Goal: Navigation & Orientation: Find specific page/section

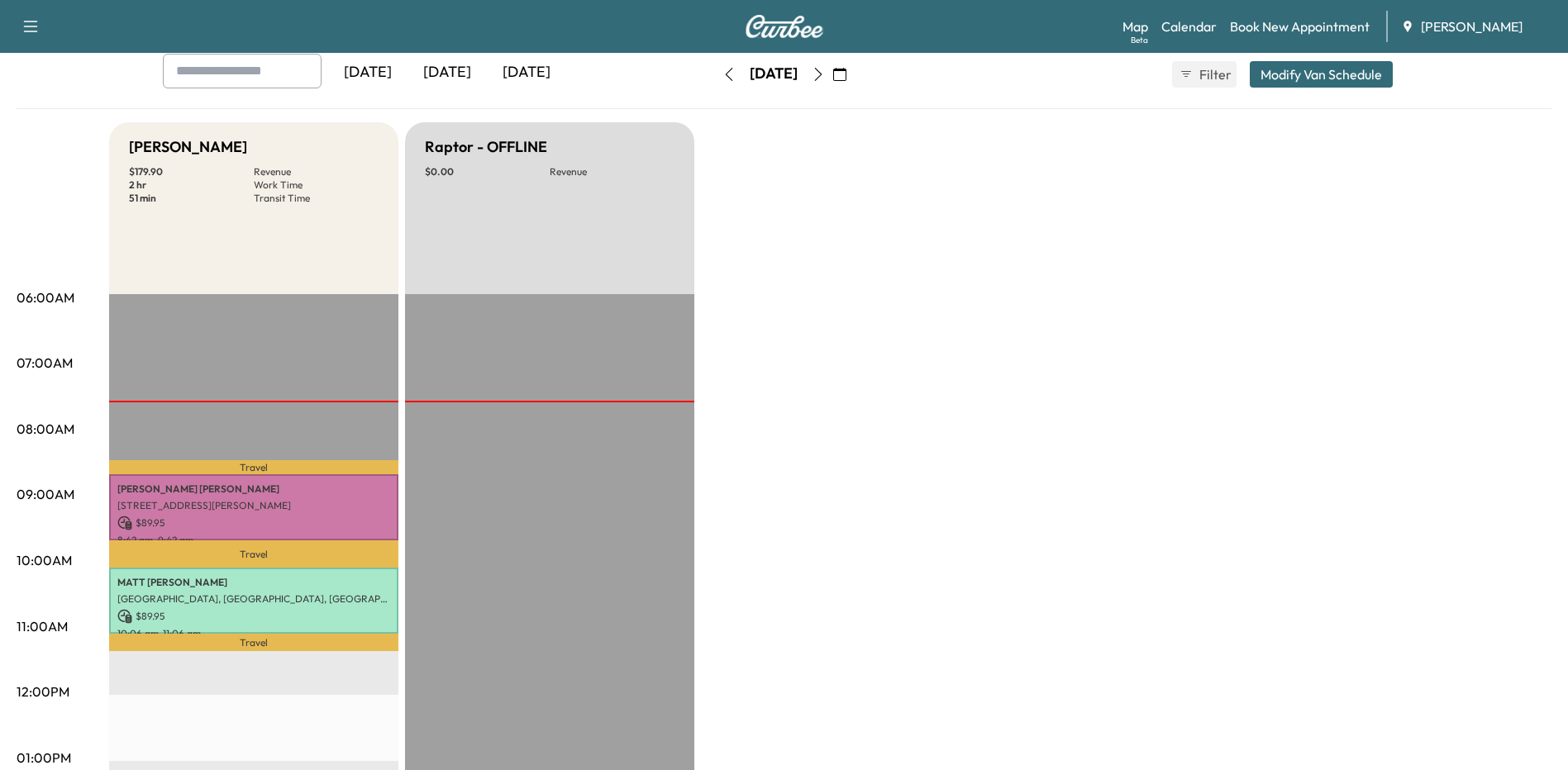
scroll to position [413, 0]
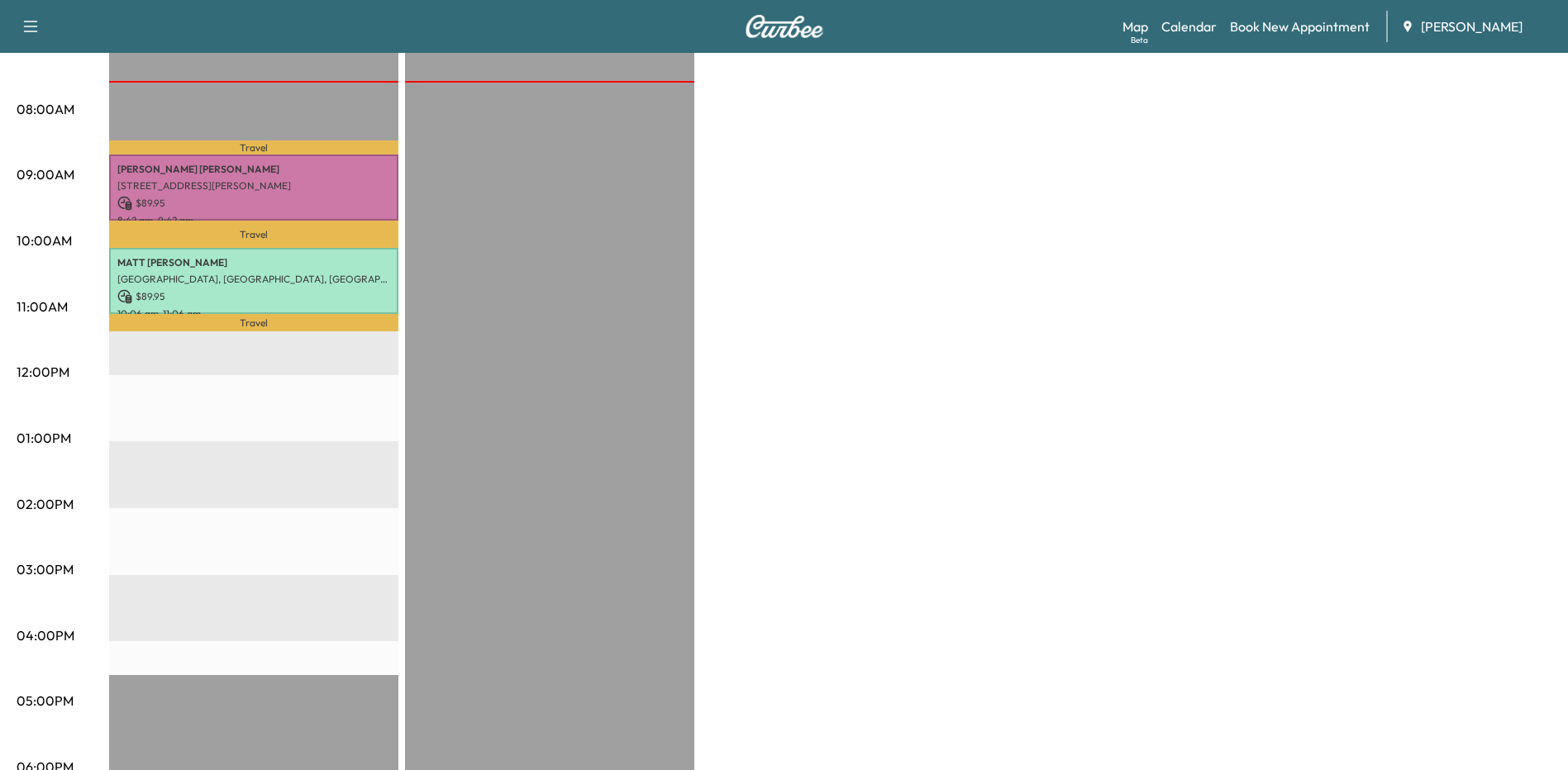
click at [271, 403] on div "Travel [PERSON_NAME] [STREET_ADDRESS][PERSON_NAME] $ 89.95 8:42 am - 9:42 am Tr…" at bounding box center [253, 508] width 289 height 1068
click at [224, 421] on div "Travel [PERSON_NAME] [STREET_ADDRESS][PERSON_NAME] $ 89.95 8:42 am - 9:42 am Tr…" at bounding box center [253, 508] width 289 height 1068
click at [1139, 321] on div "Bronco - [PERSON_NAME] $ 179.90 Revenue 2 hr Work Time 51 min Transit Time Trav…" at bounding box center [830, 423] width 1442 height 1239
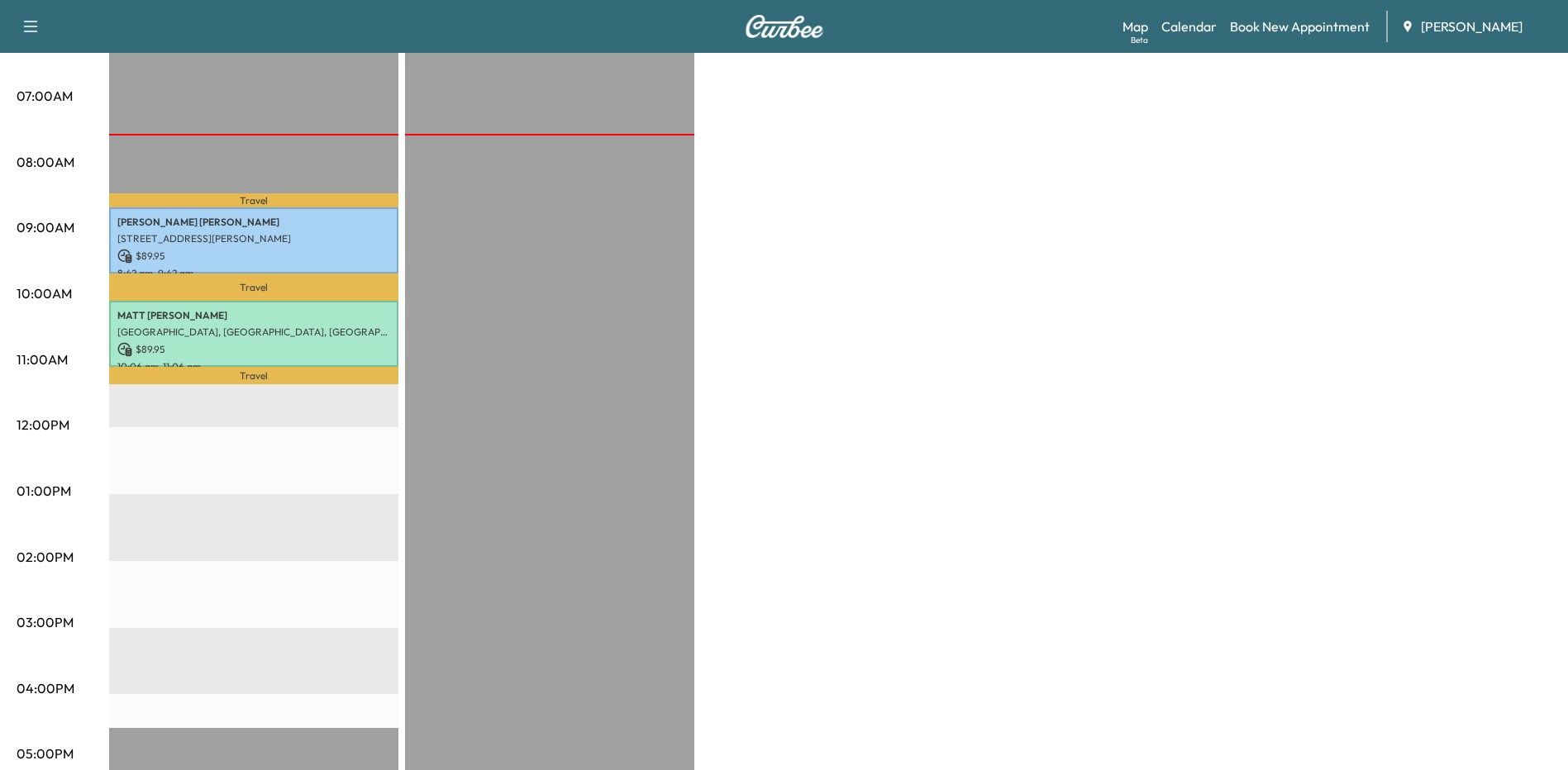
scroll to position [0, 0]
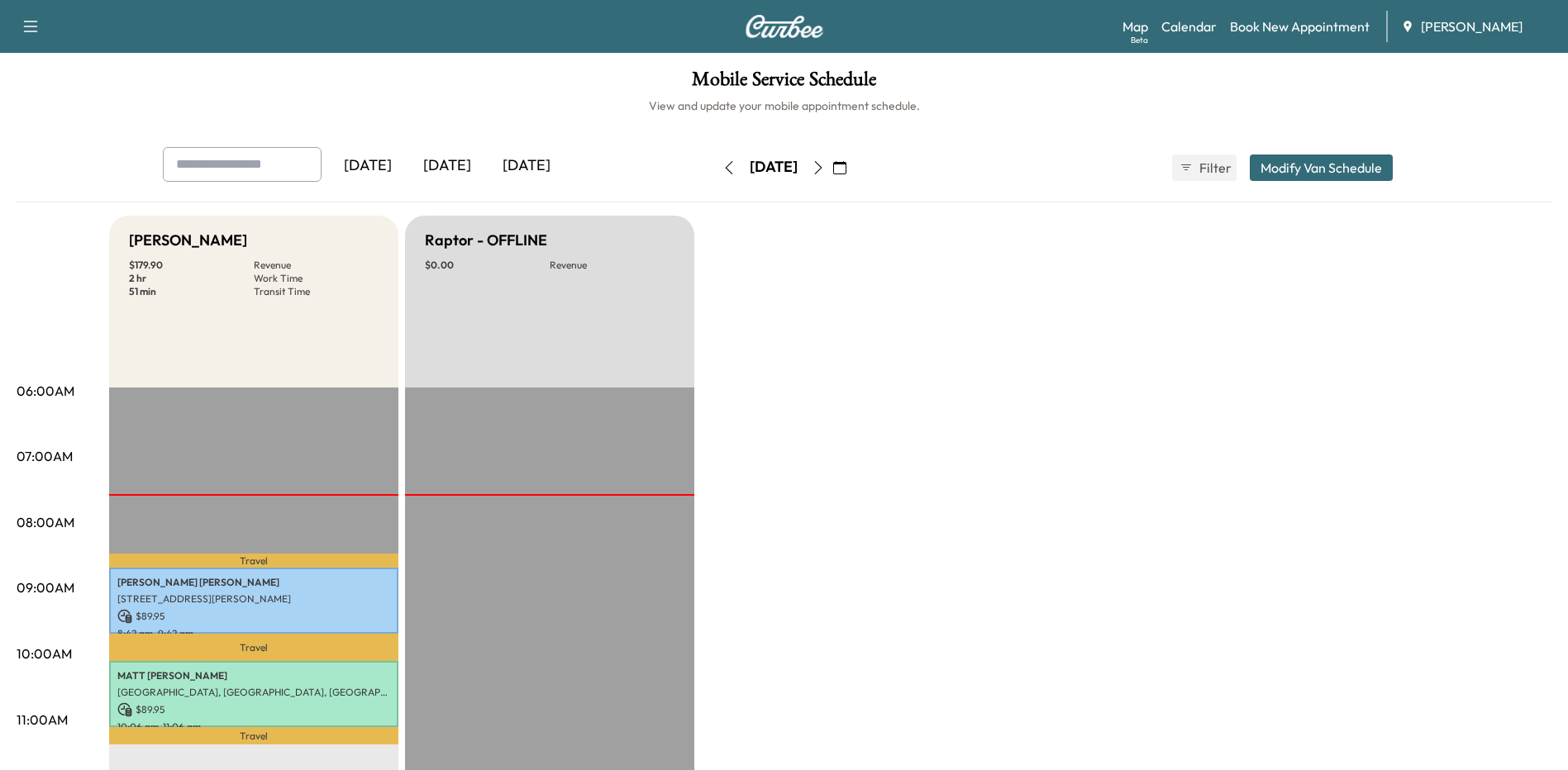
click at [825, 170] on icon "button" at bounding box center [818, 168] width 13 height 13
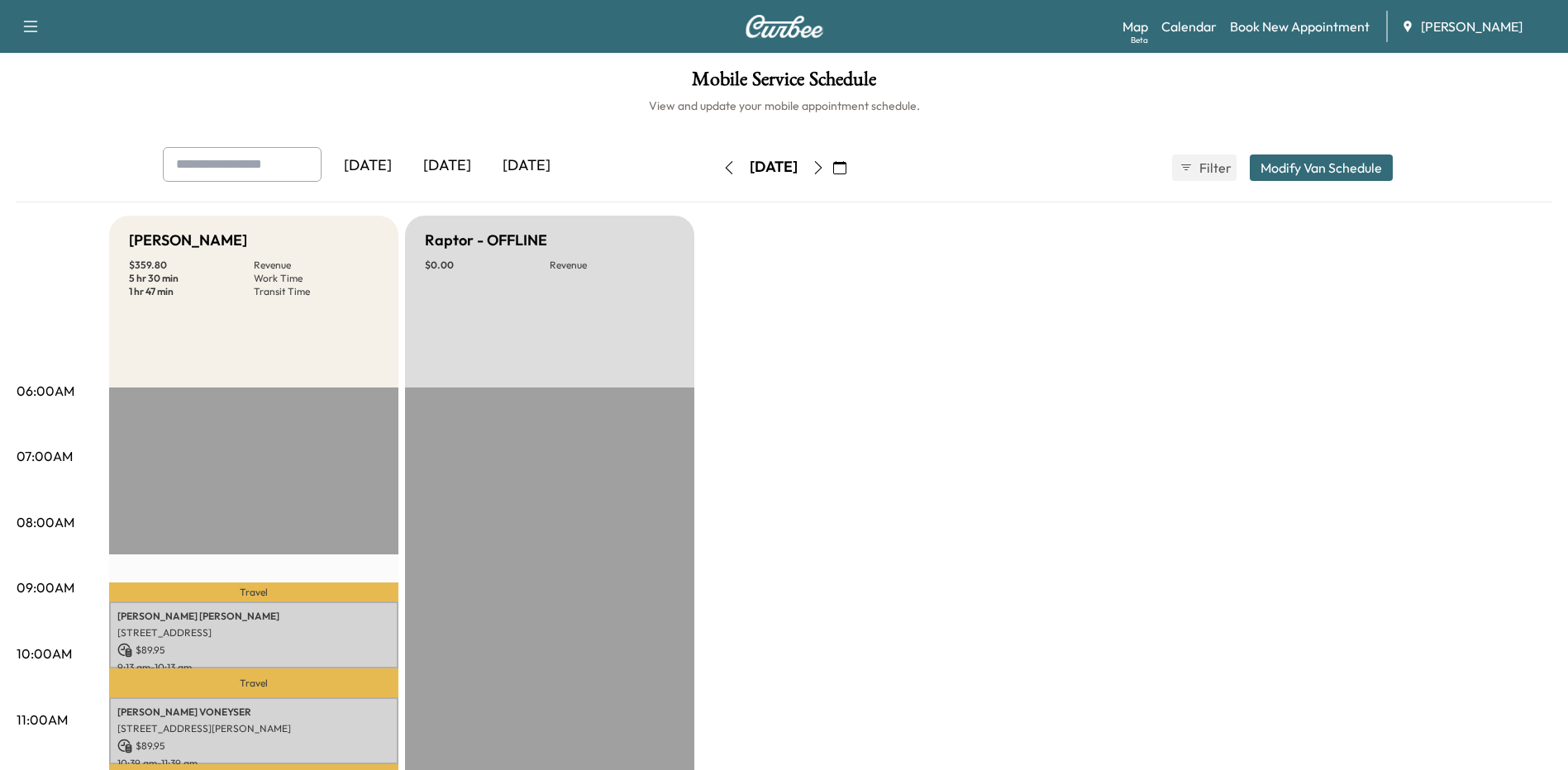
click at [825, 162] on icon "button" at bounding box center [818, 168] width 13 height 13
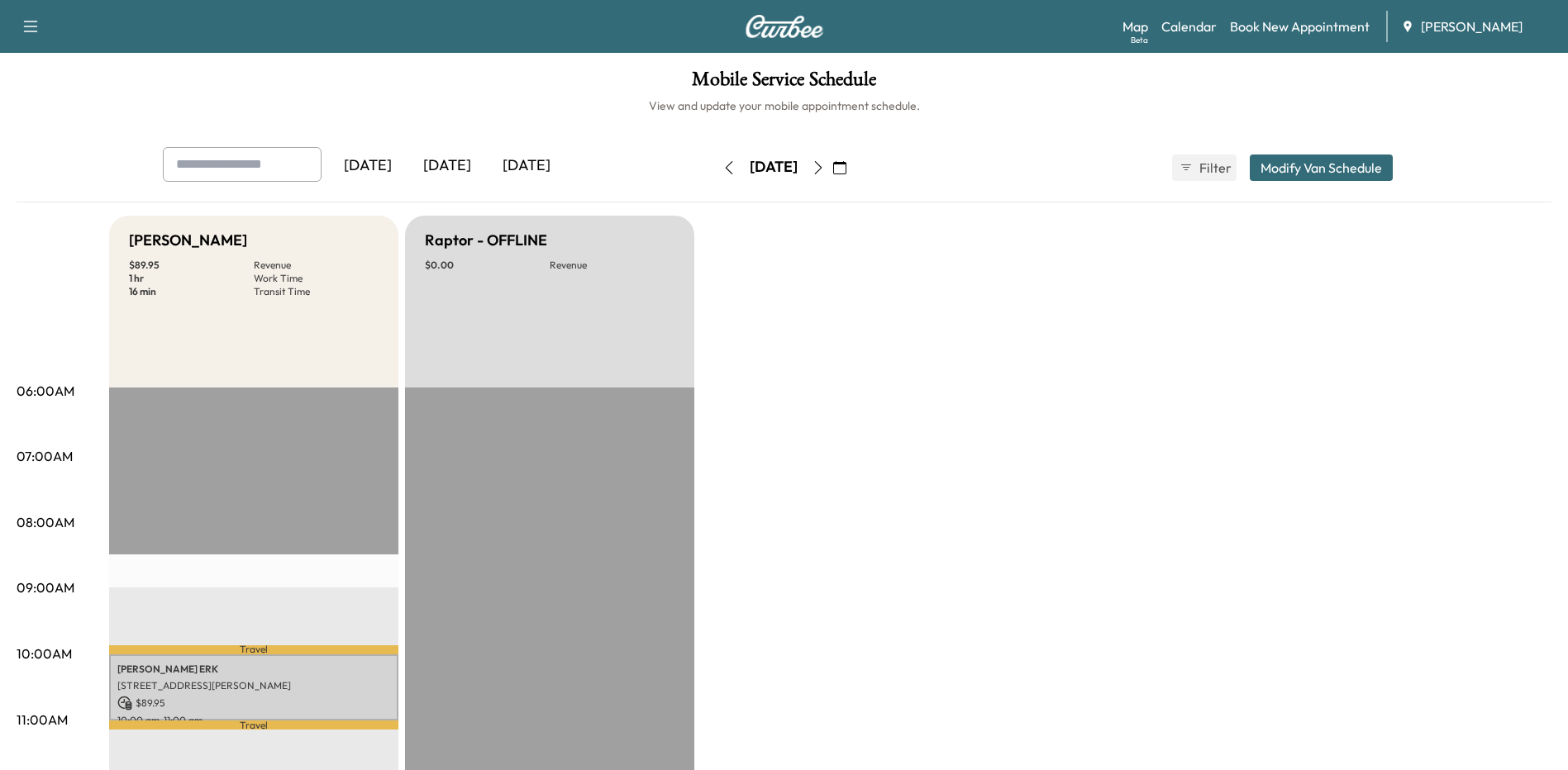
click at [825, 165] on icon "button" at bounding box center [818, 168] width 13 height 13
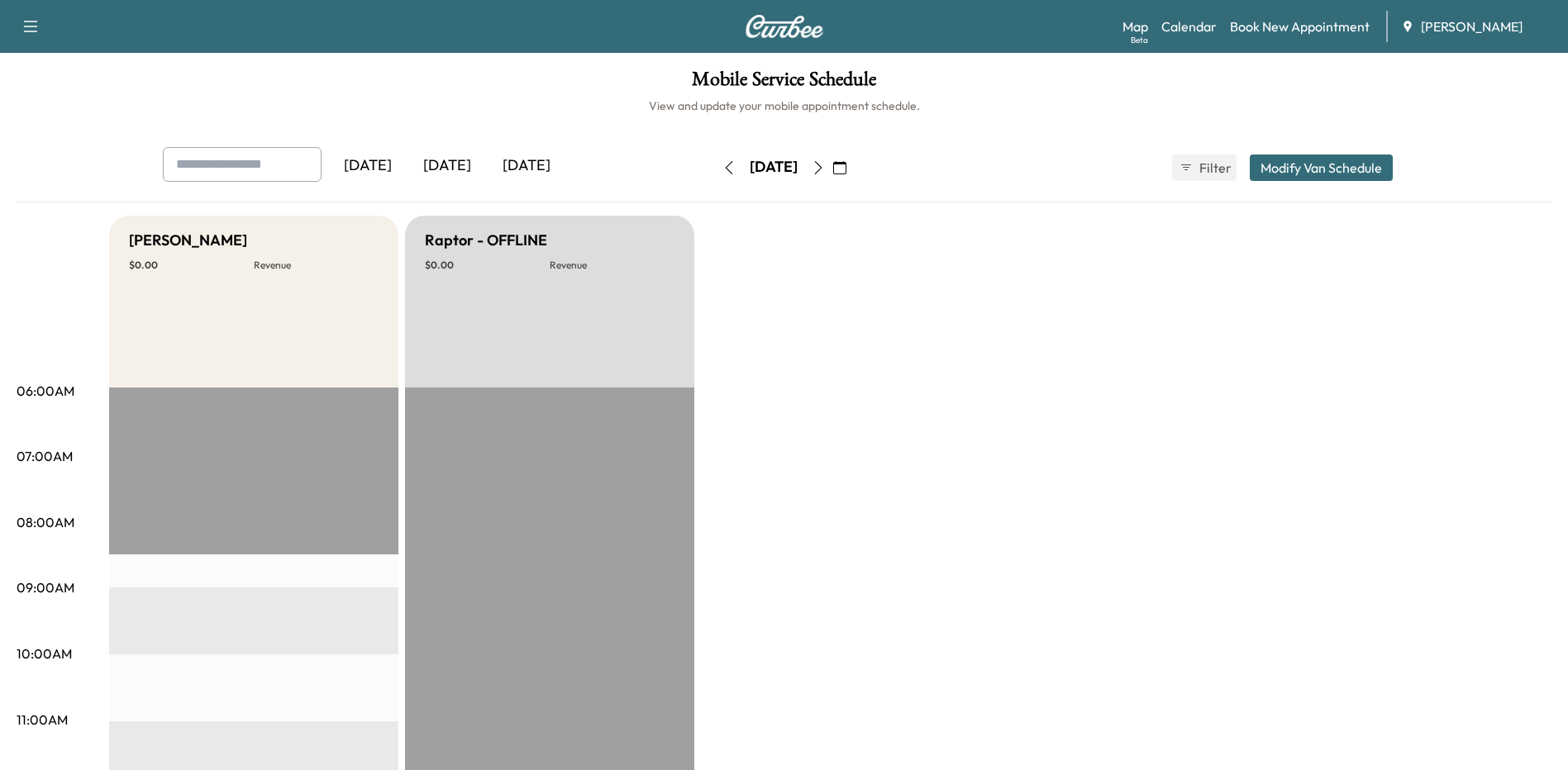
click at [723, 169] on icon "button" at bounding box center [729, 168] width 13 height 13
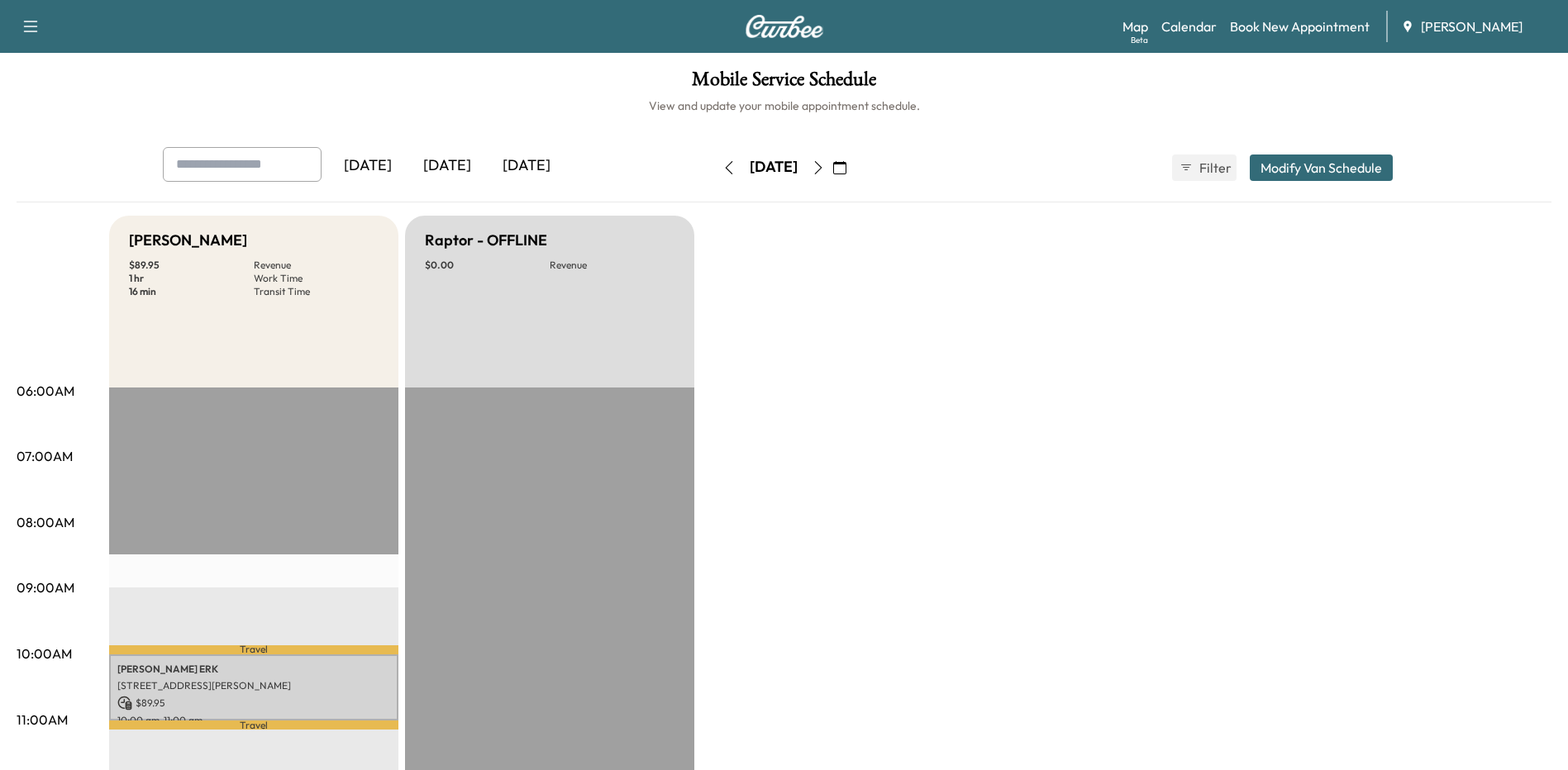
click at [715, 169] on div "[DATE]" at bounding box center [774, 168] width 117 height 27
click at [723, 171] on icon "button" at bounding box center [729, 168] width 13 height 13
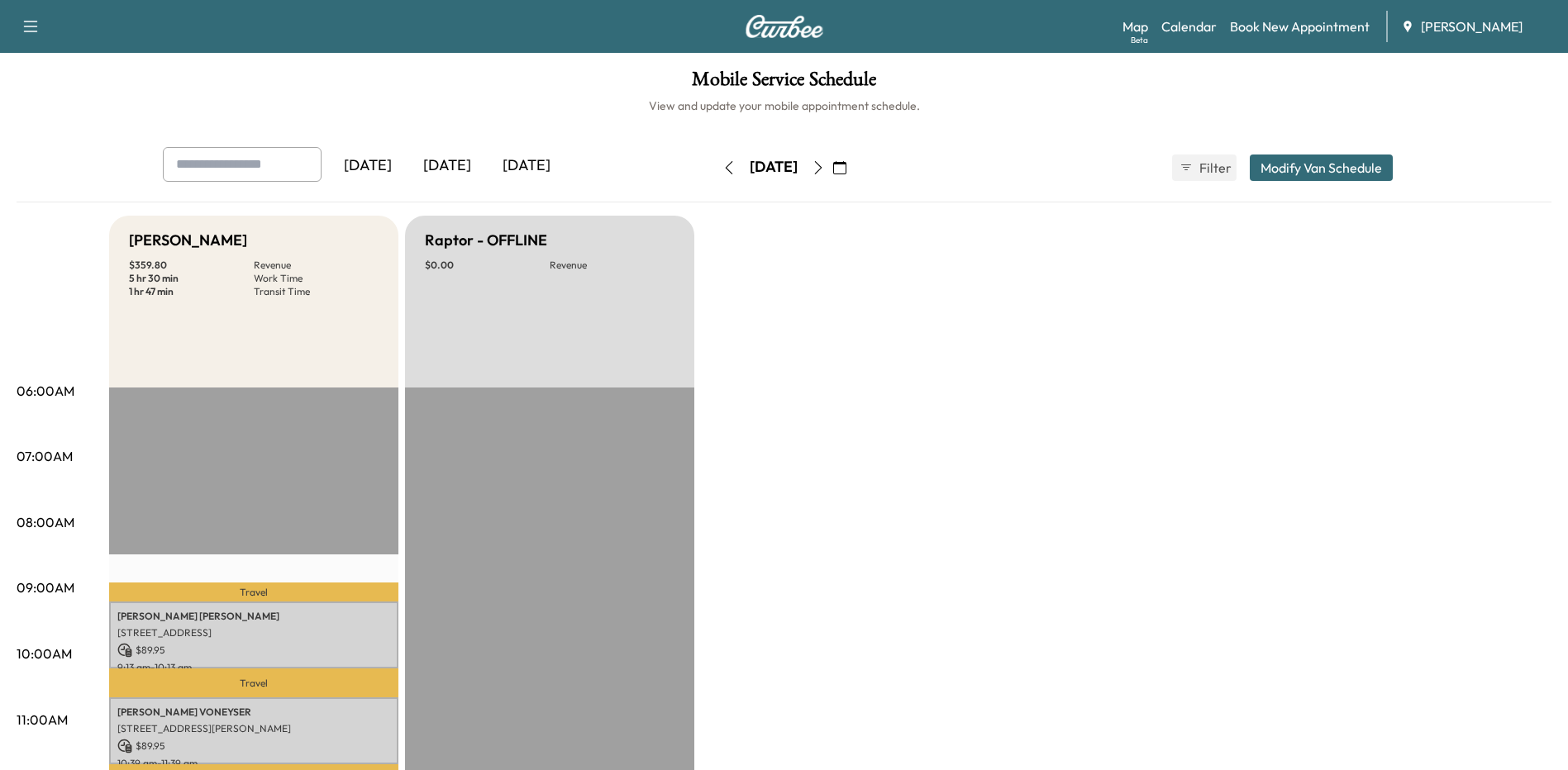
click at [715, 171] on button "button" at bounding box center [729, 168] width 28 height 27
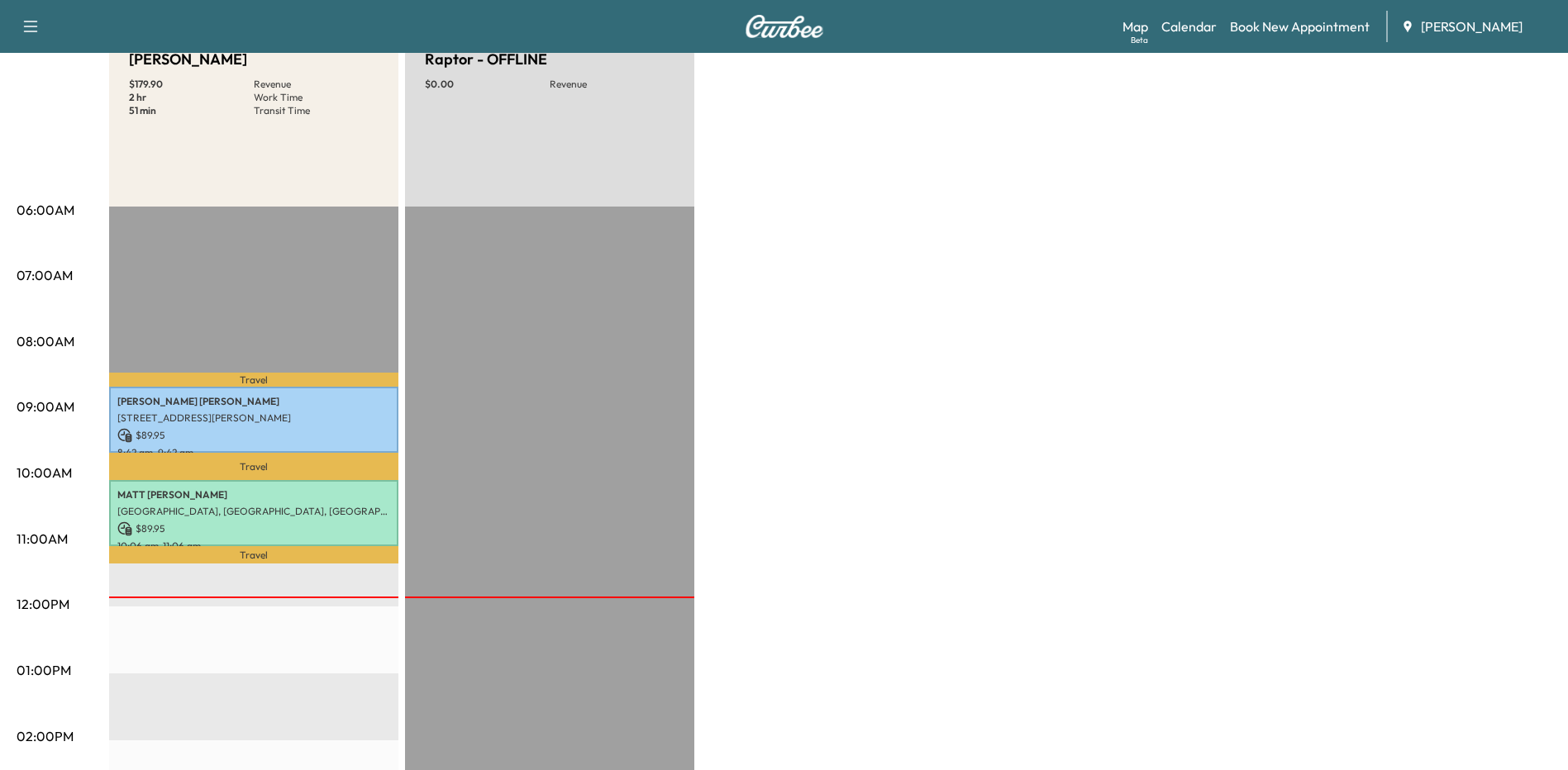
scroll to position [165, 0]
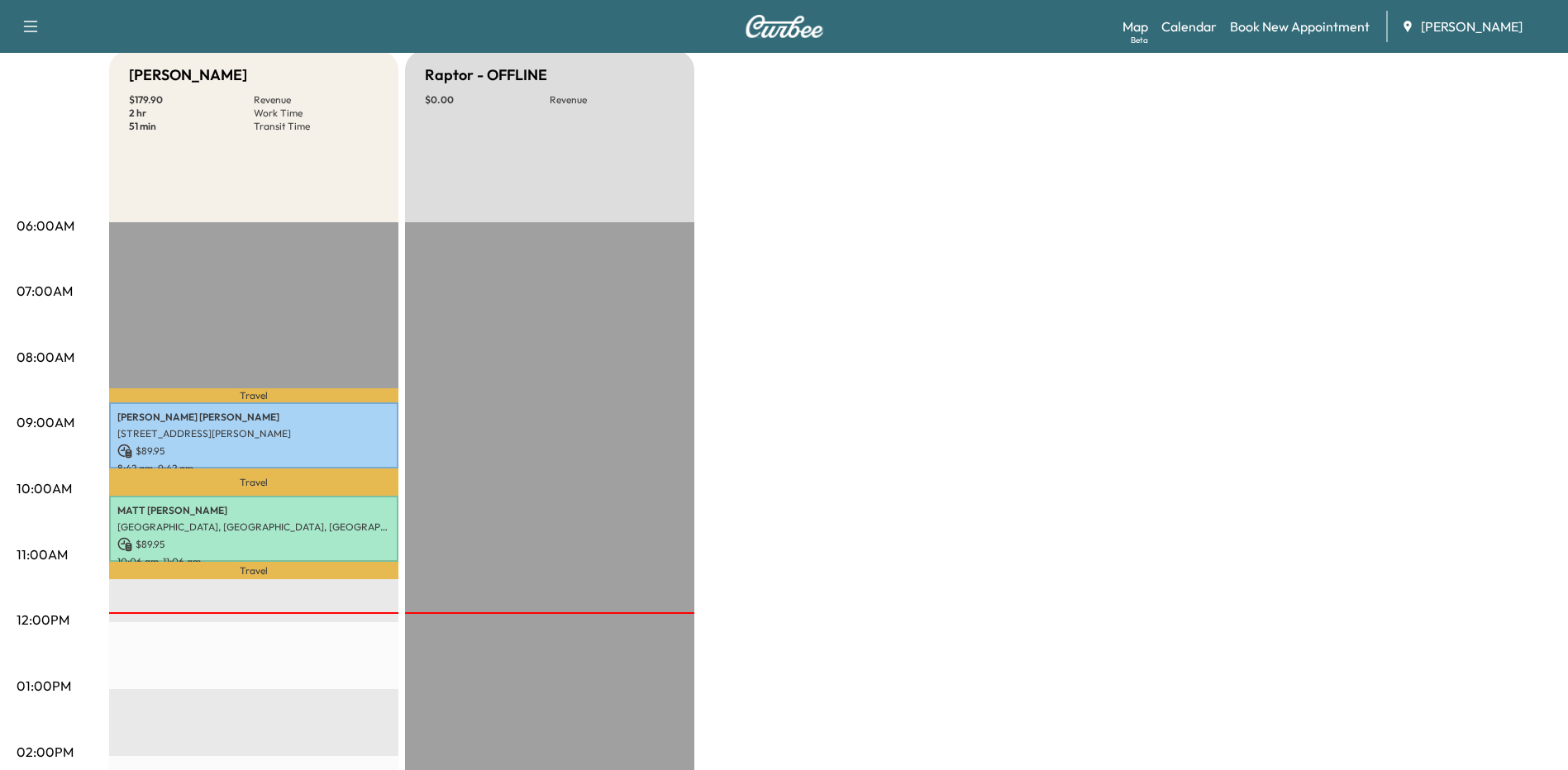
click at [767, 335] on div "Bronco - [PERSON_NAME] $ 179.90 Revenue 2 hr Work Time 51 min Transit Time Trav…" at bounding box center [830, 670] width 1442 height 1239
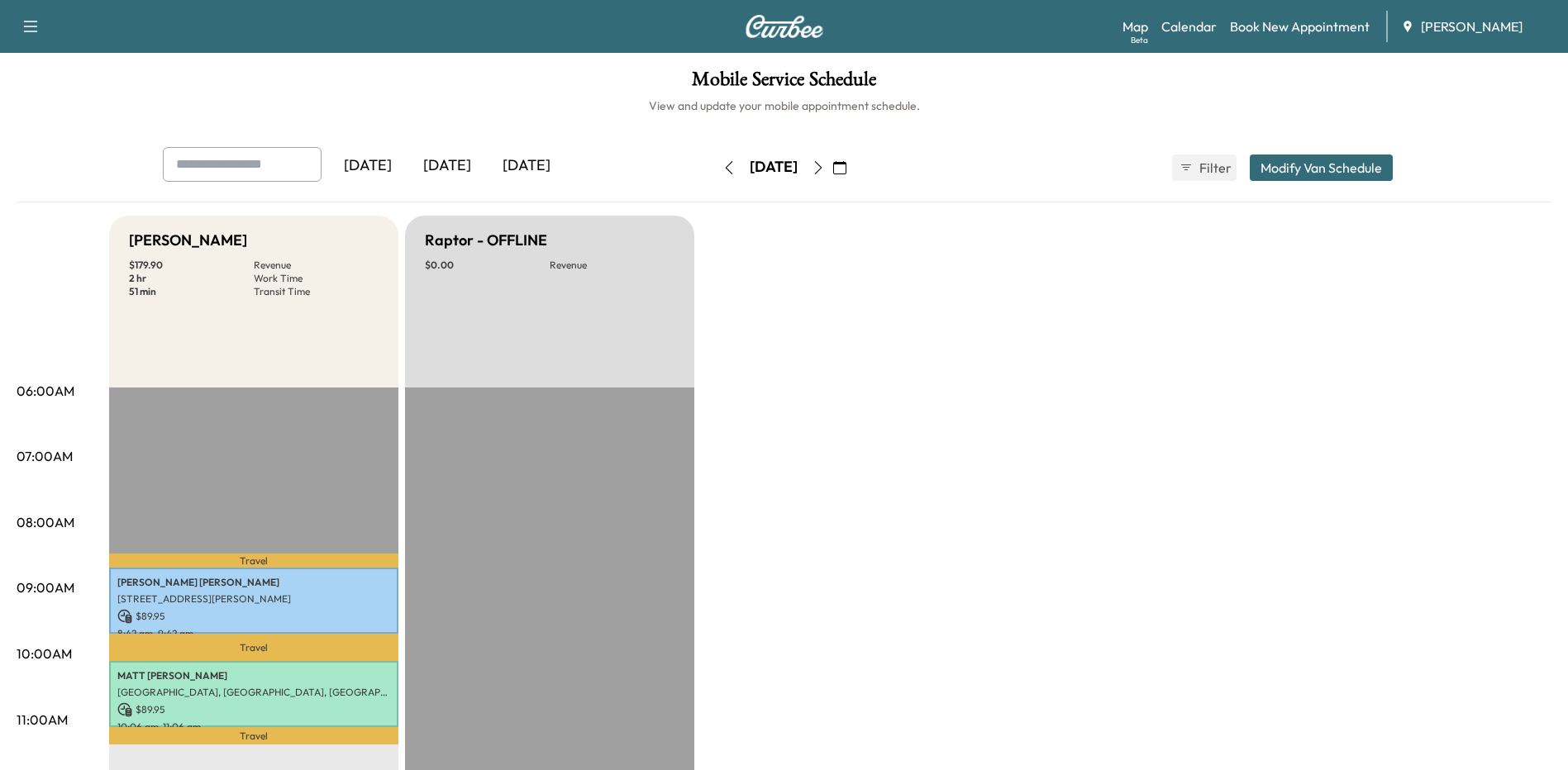
click at [833, 176] on button "button" at bounding box center [818, 168] width 28 height 27
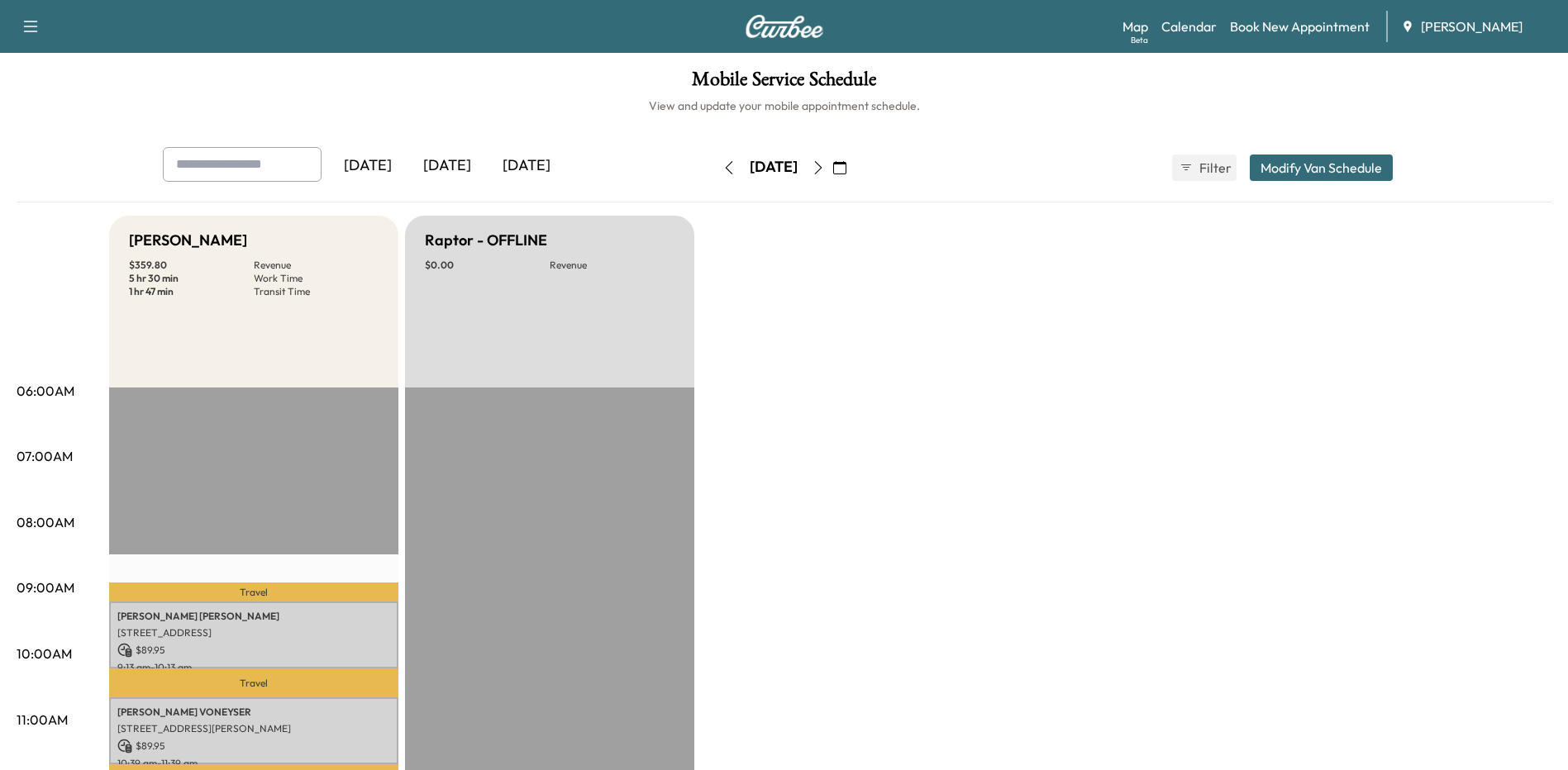
click at [723, 164] on icon "button" at bounding box center [729, 168] width 13 height 13
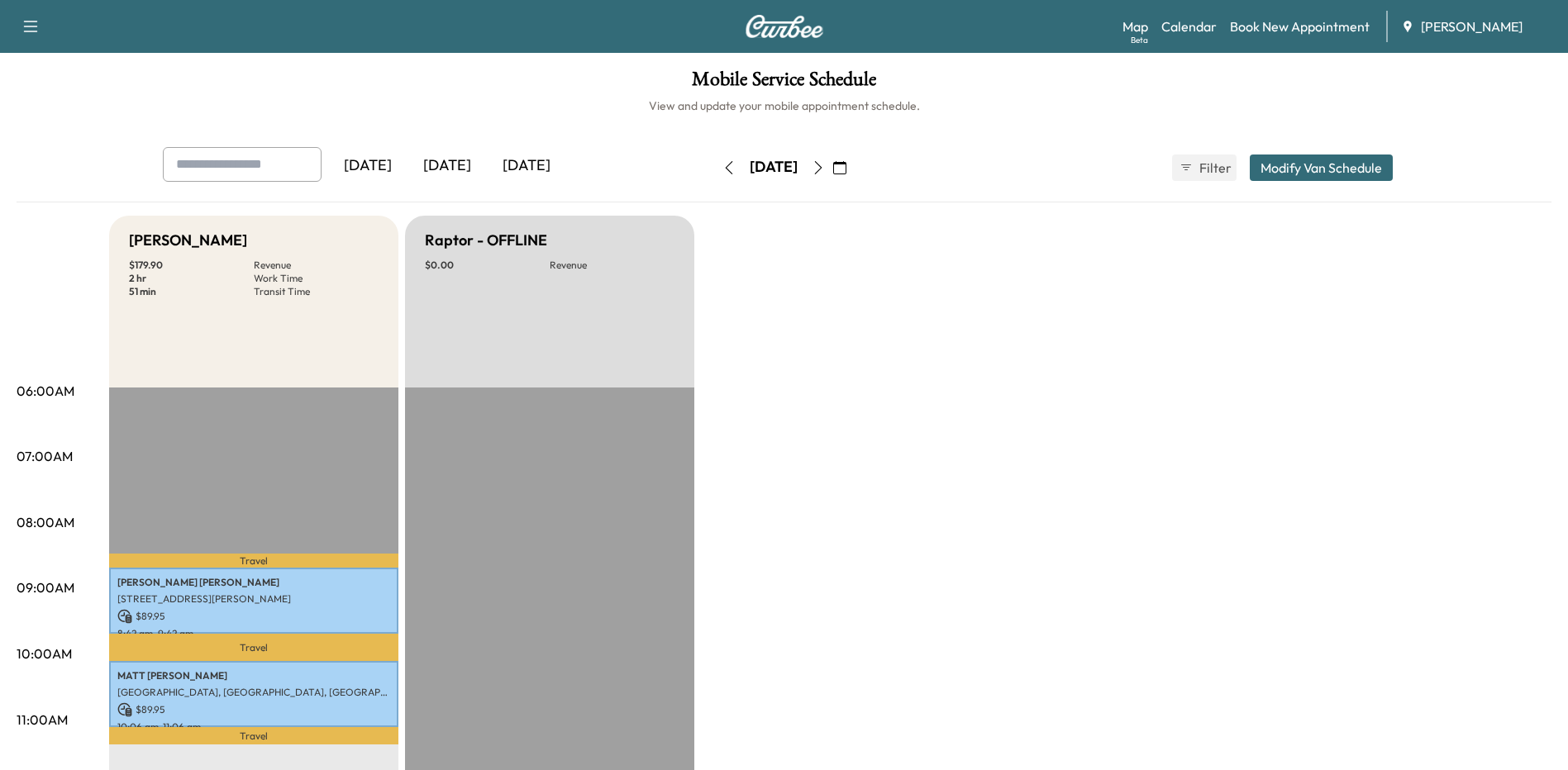
click at [378, 165] on div "[DATE]" at bounding box center [368, 165] width 80 height 38
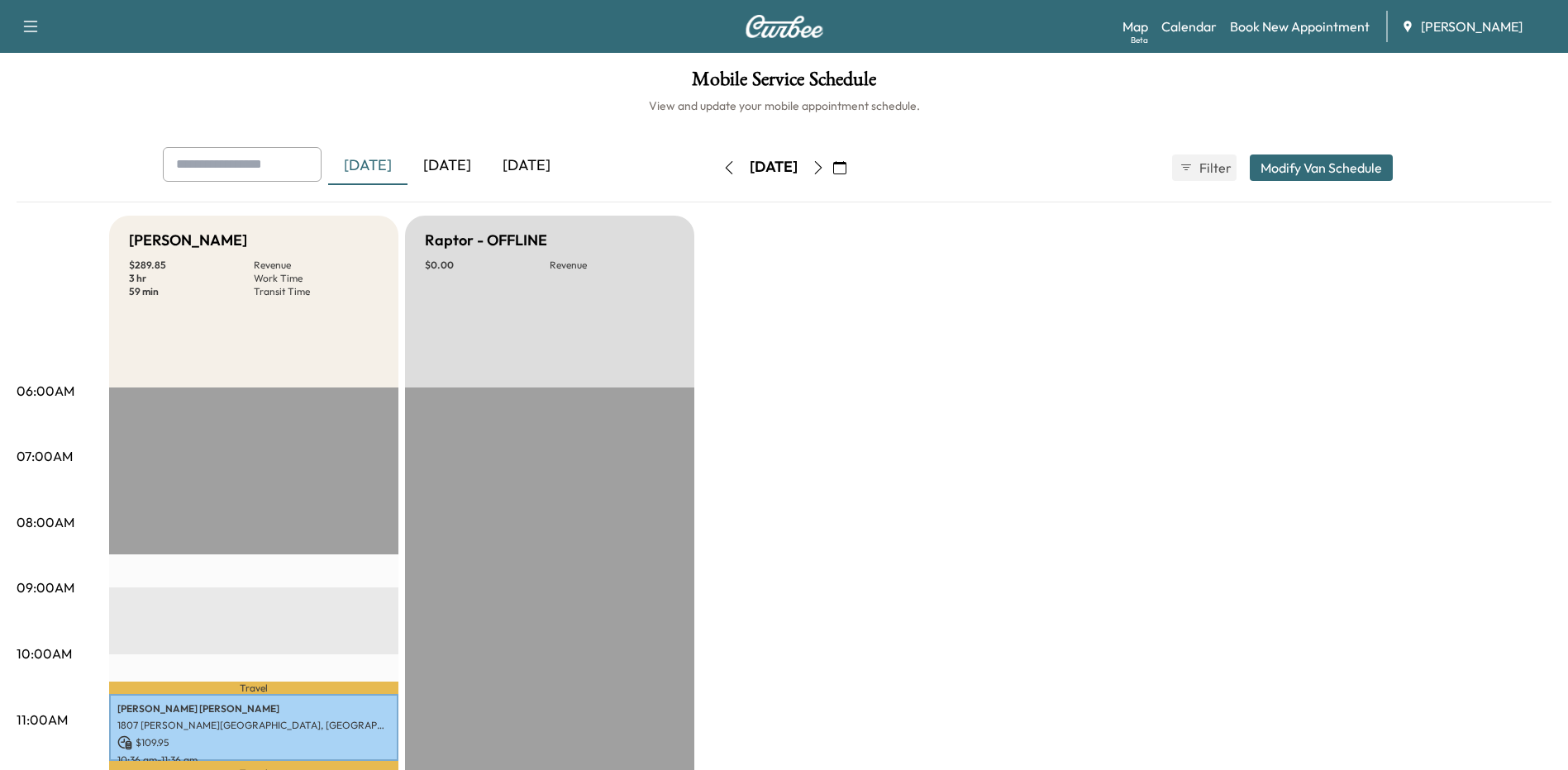
click at [461, 161] on div "[DATE]" at bounding box center [447, 165] width 80 height 38
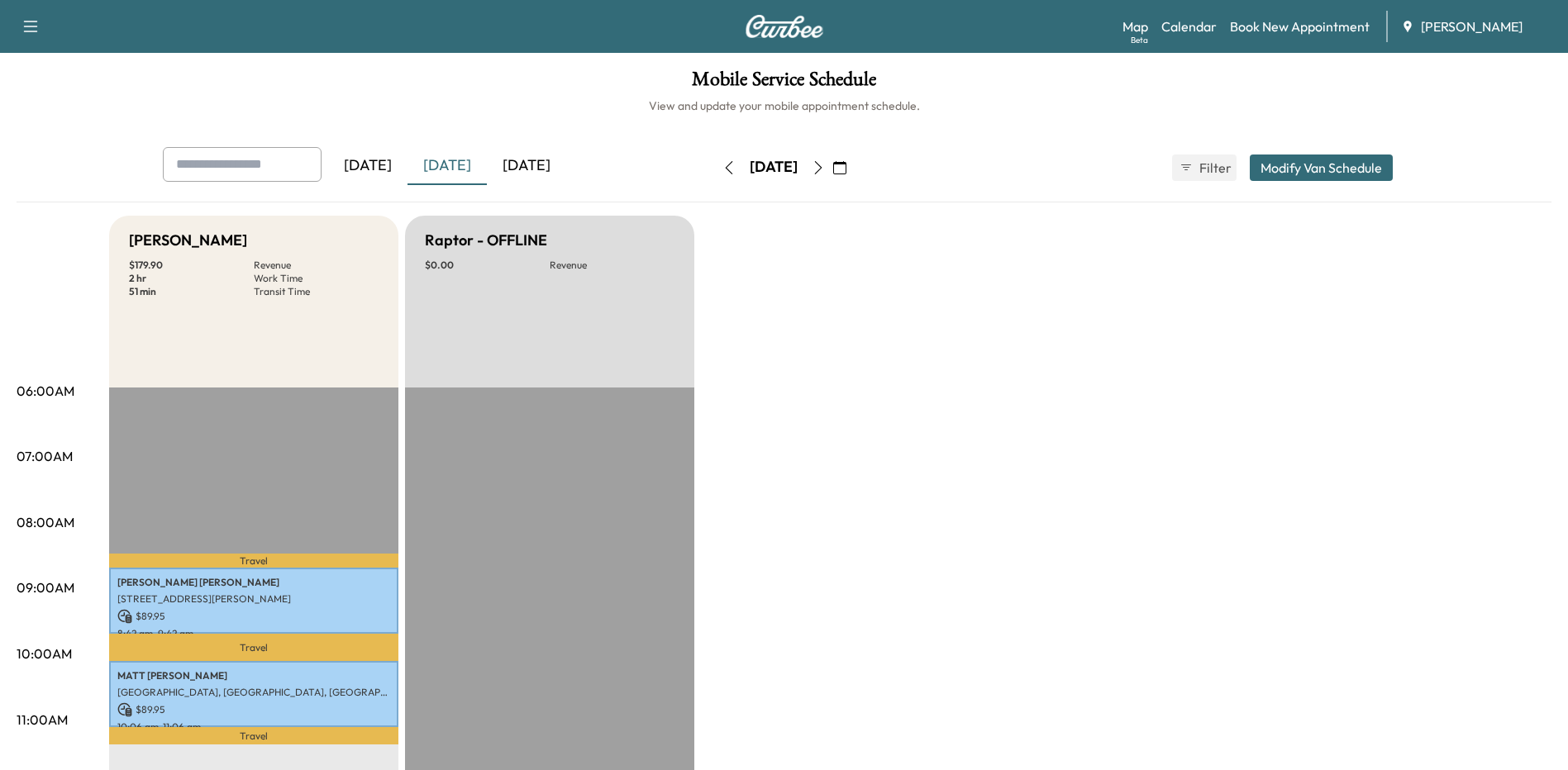
click at [825, 166] on icon "button" at bounding box center [818, 168] width 13 height 13
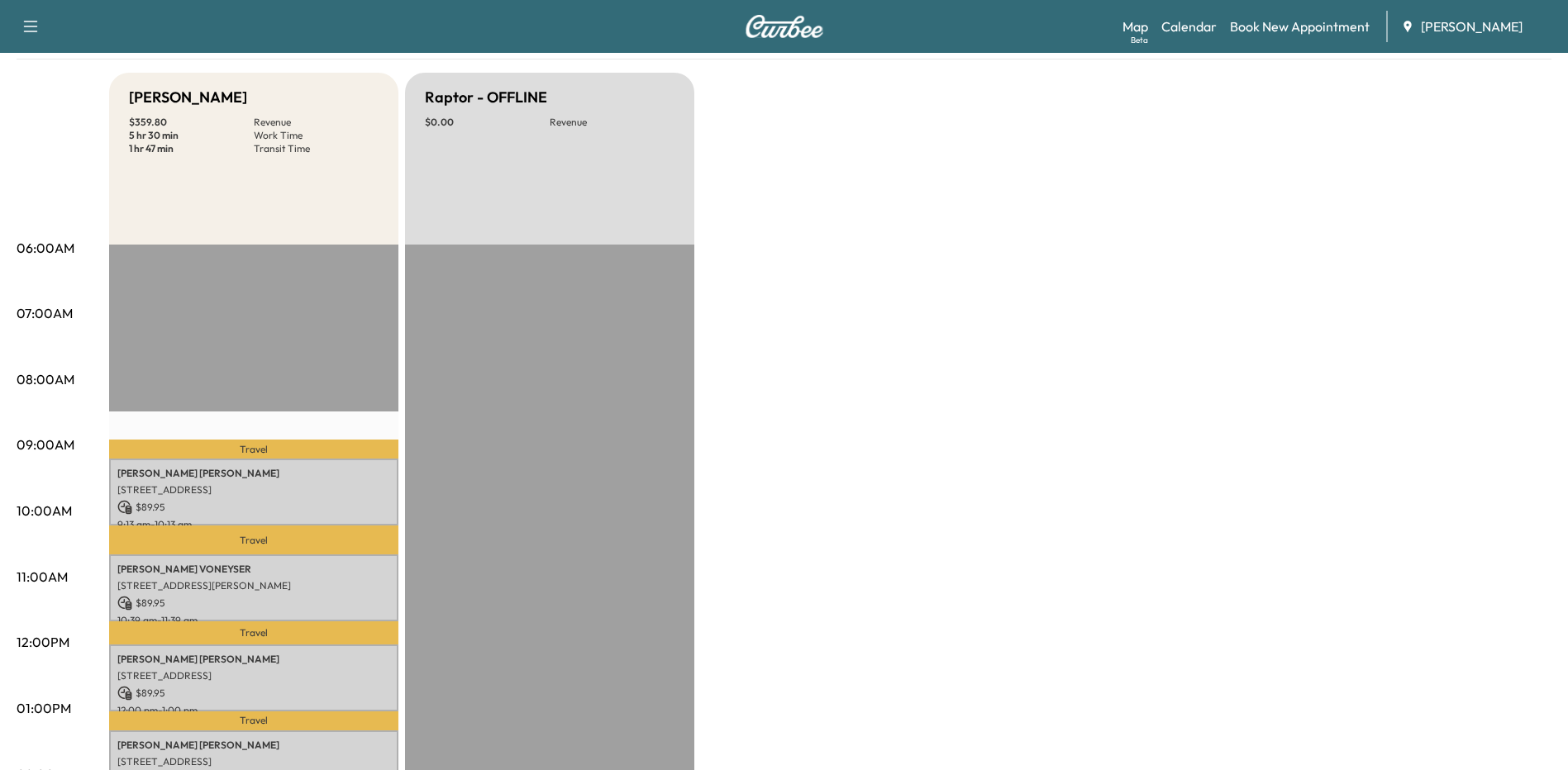
scroll to position [331, 0]
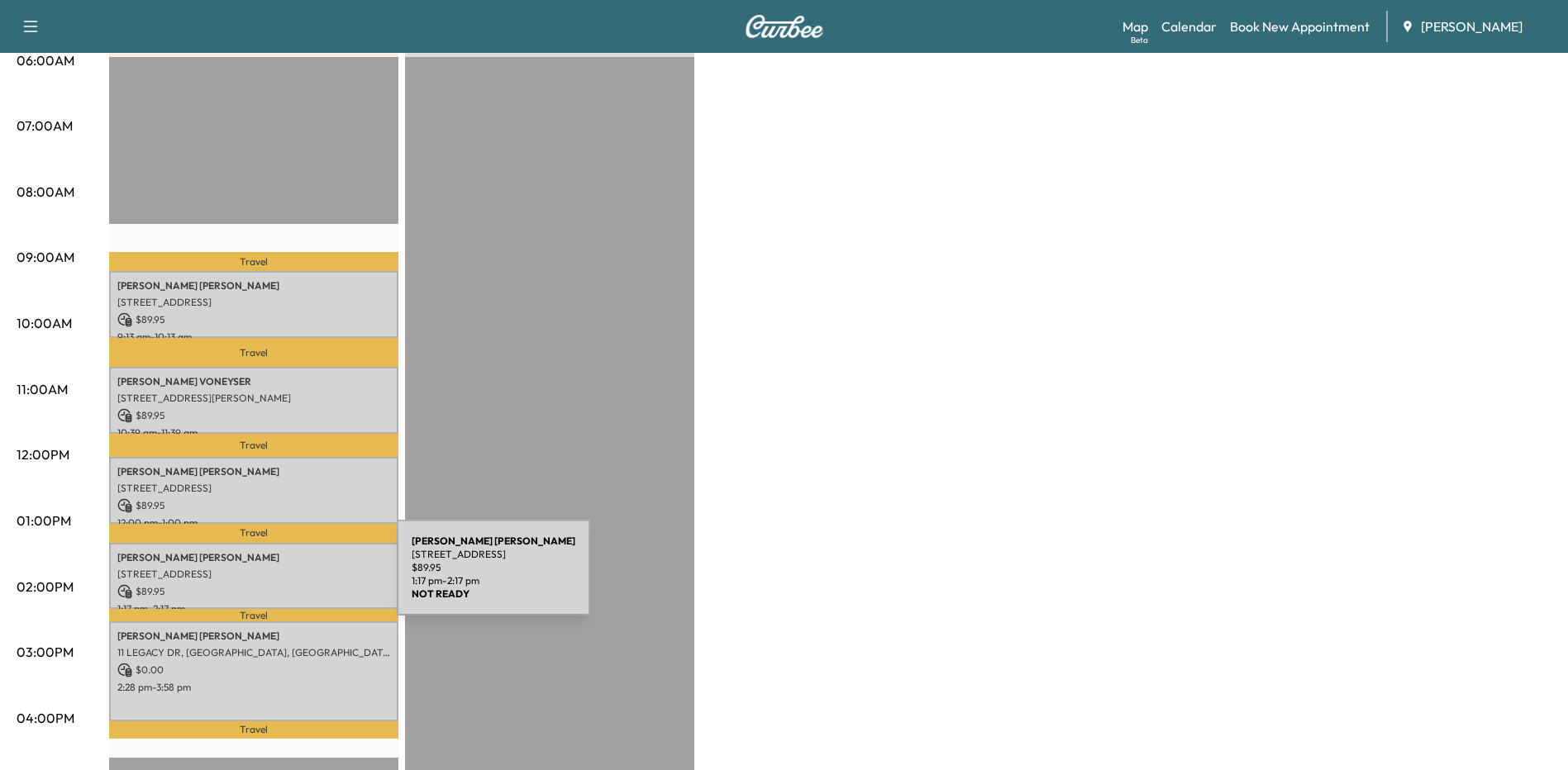
click at [272, 584] on p "$ 89.95" at bounding box center [253, 591] width 272 height 15
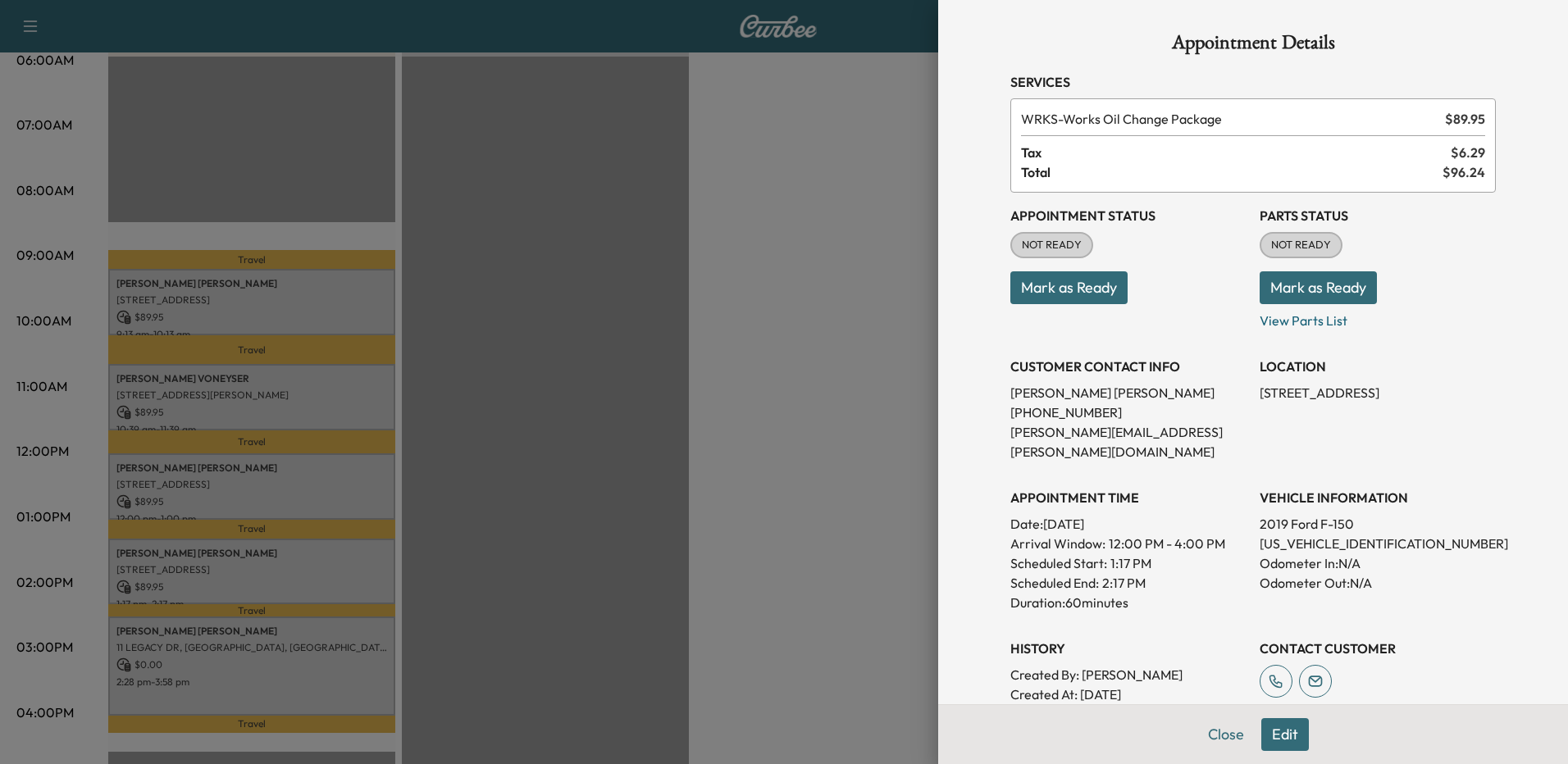
drag, startPoint x: 1215, startPoint y: 739, endPoint x: 1252, endPoint y: 699, distance: 54.5
click at [1215, 739] on button "Close" at bounding box center [1226, 735] width 57 height 33
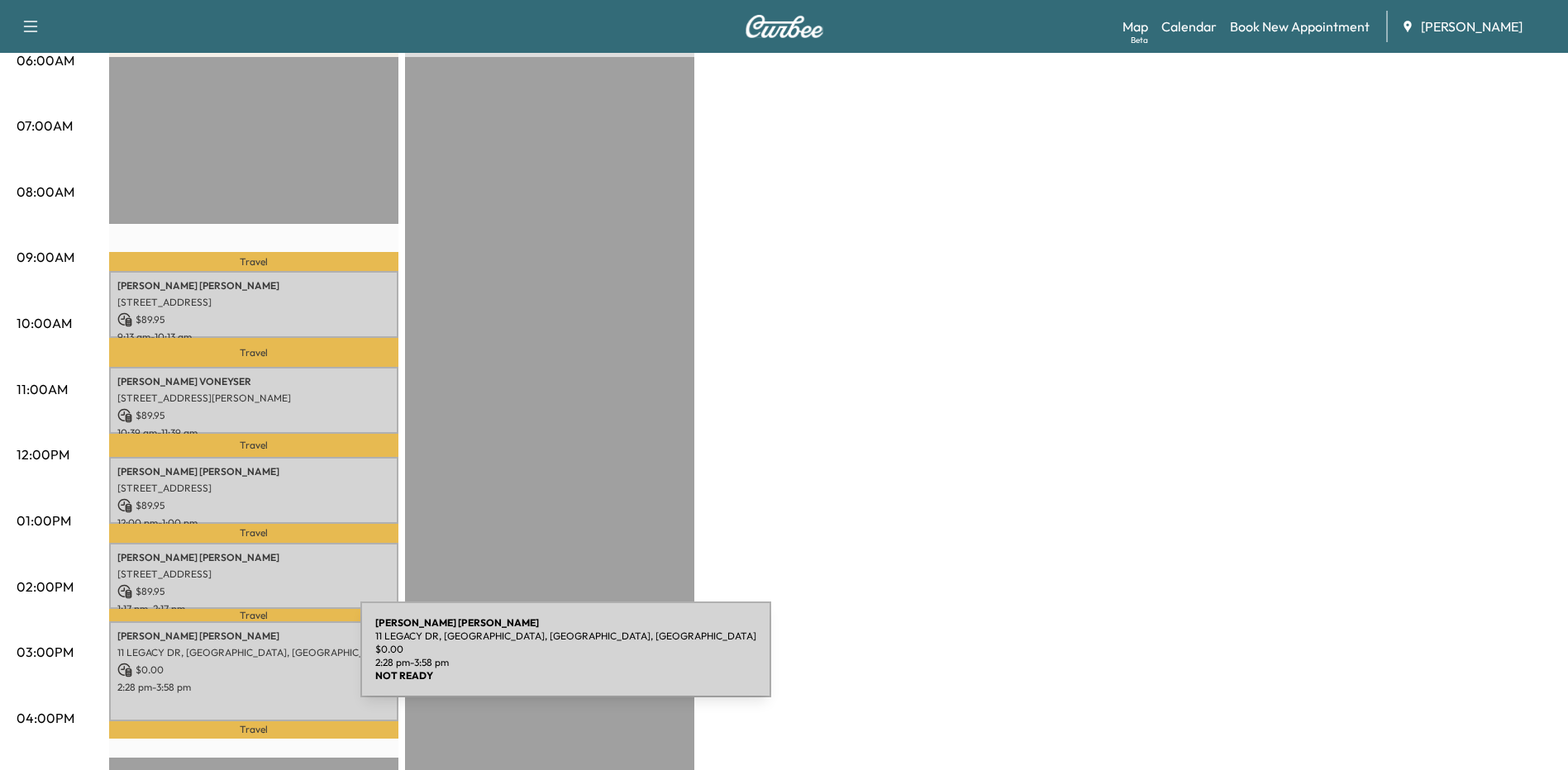
click at [237, 663] on p "$ 0.00" at bounding box center [253, 670] width 272 height 15
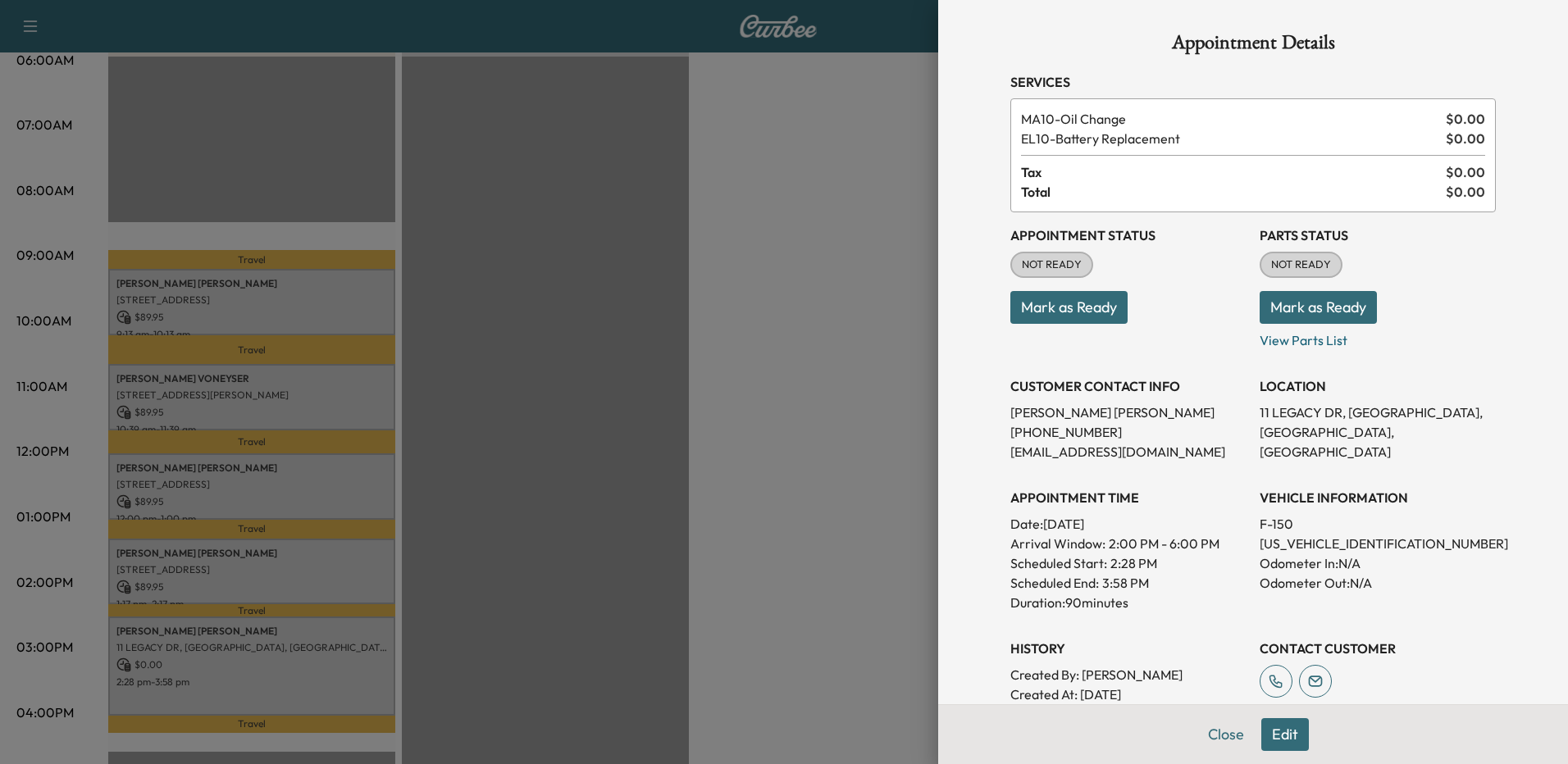
click at [753, 582] on div at bounding box center [784, 382] width 1568 height 764
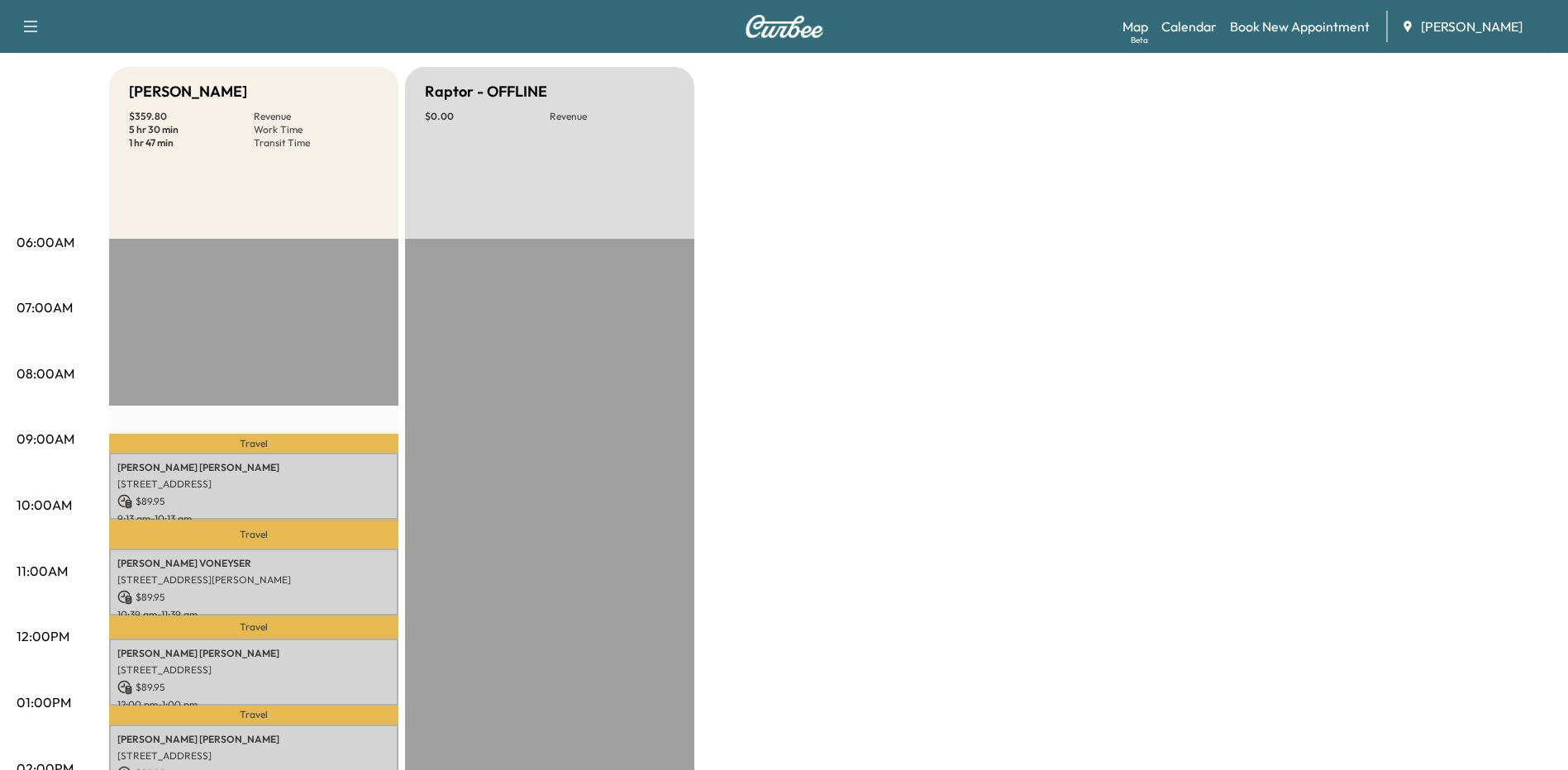
scroll to position [248, 0]
